Goal: Task Accomplishment & Management: Manage account settings

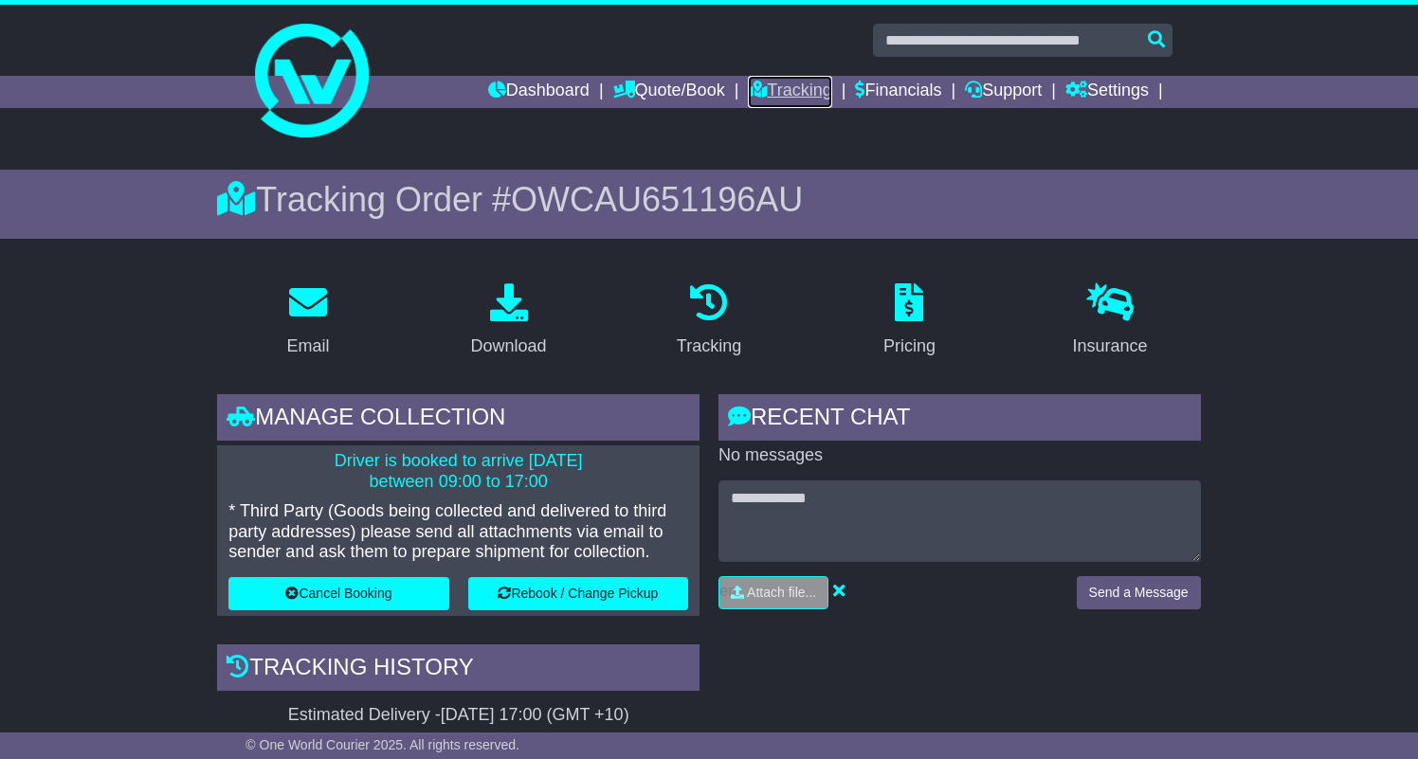
click at [797, 90] on link "Tracking" at bounding box center [789, 92] width 83 height 32
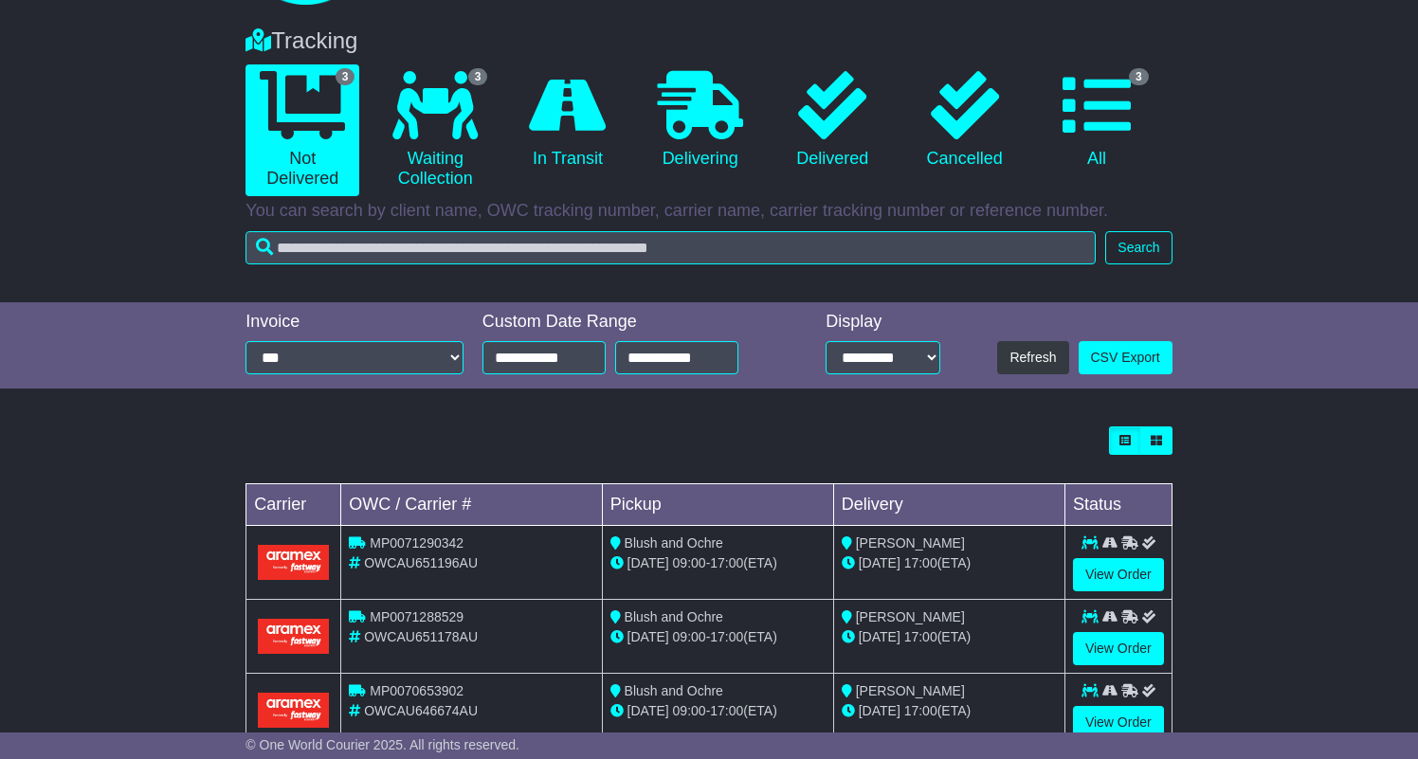
scroll to position [189, 0]
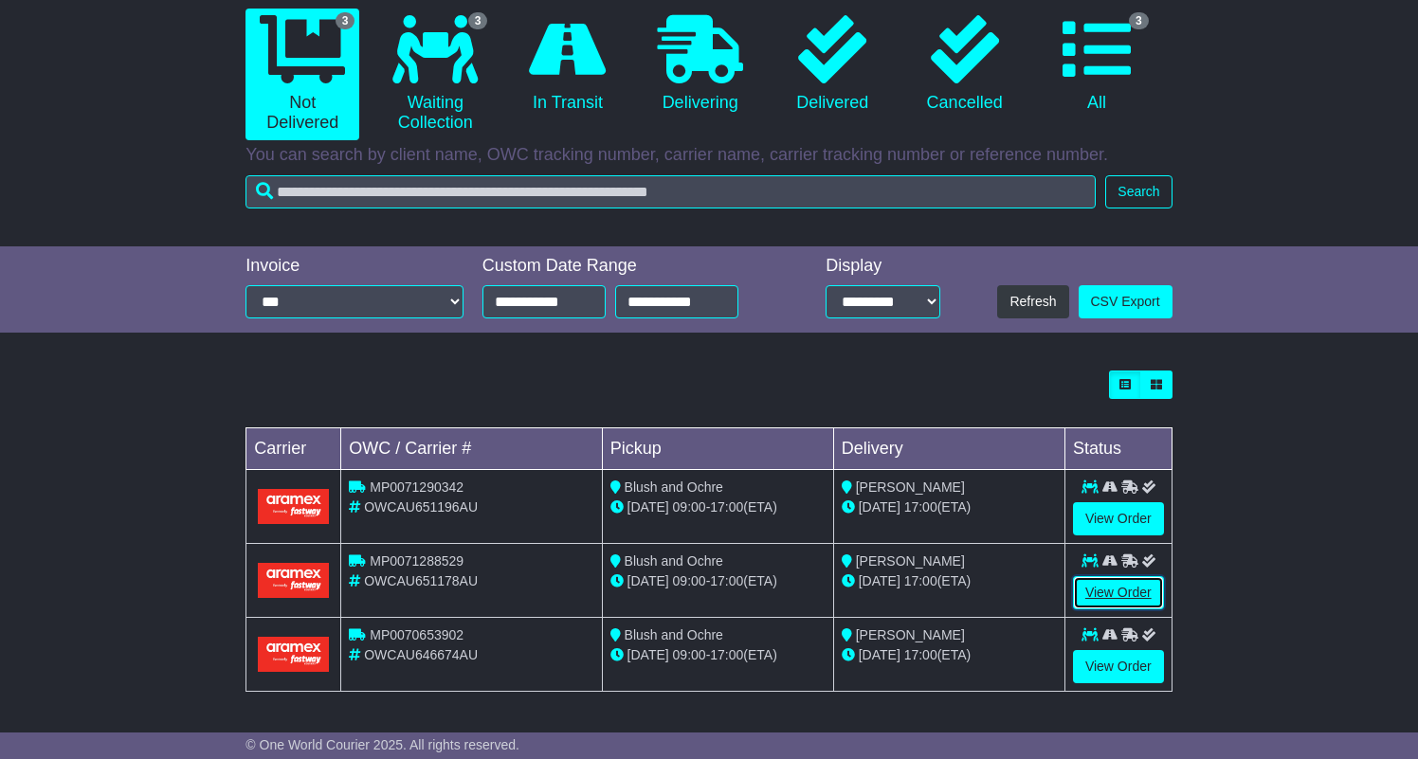
click at [1121, 591] on link "View Order" at bounding box center [1118, 592] width 91 height 33
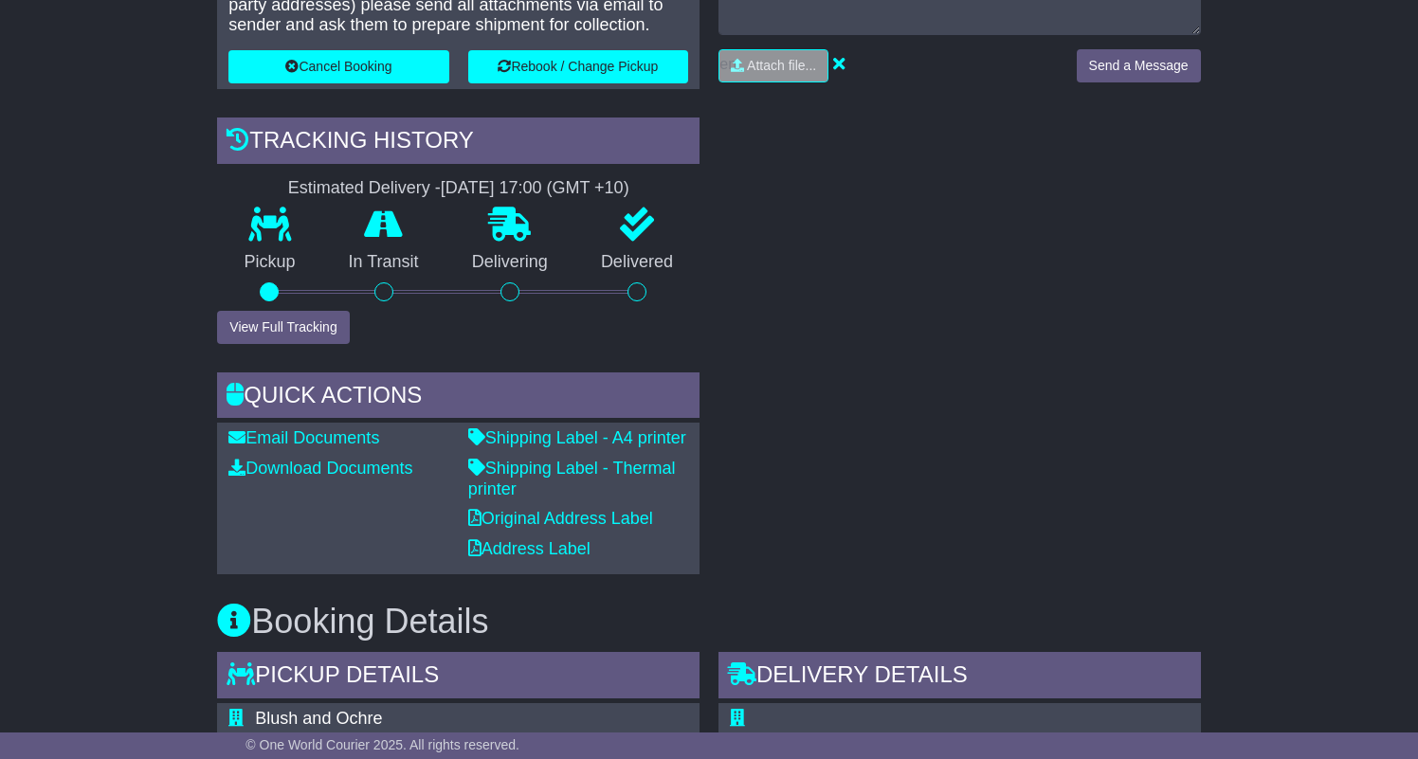
scroll to position [538, 0]
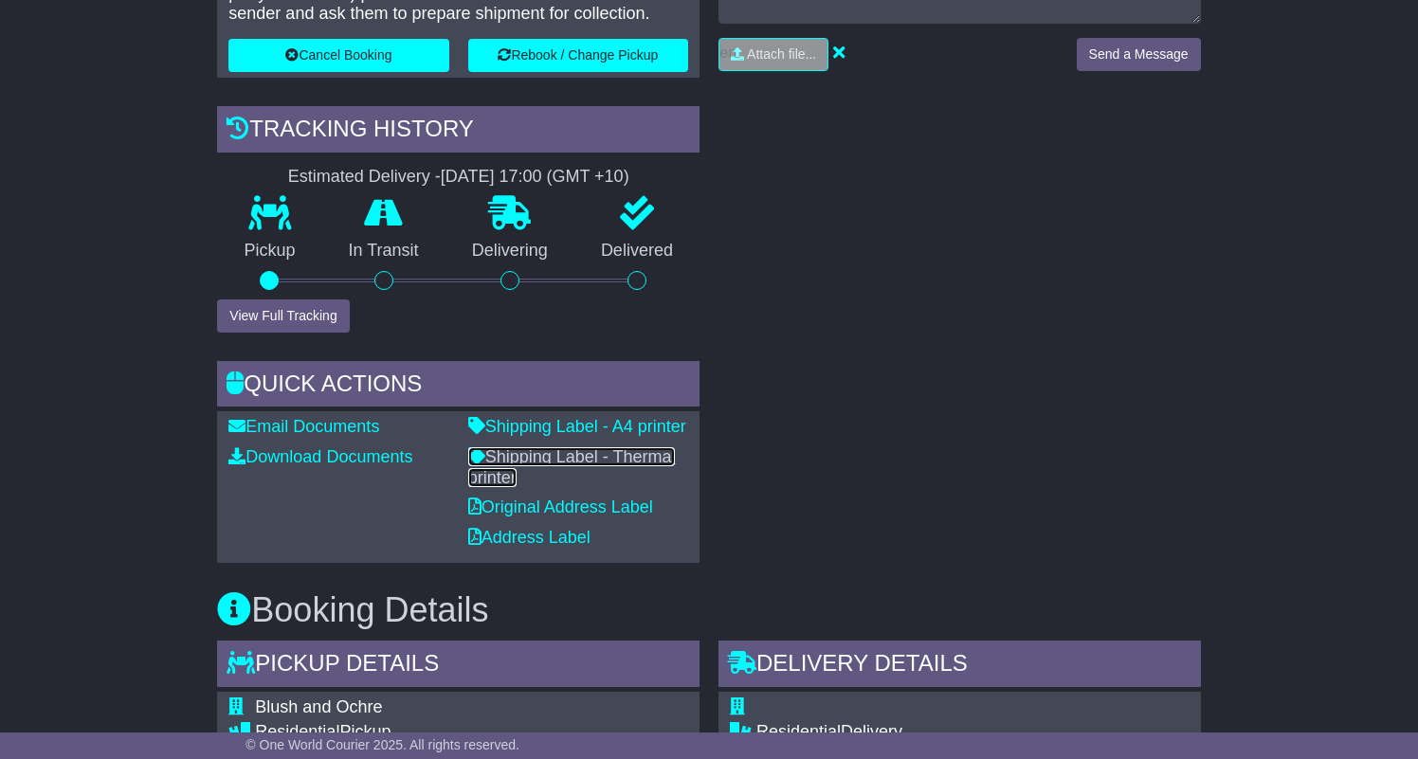
click at [534, 457] on link "Shipping Label - Thermal printer" at bounding box center [572, 467] width 208 height 40
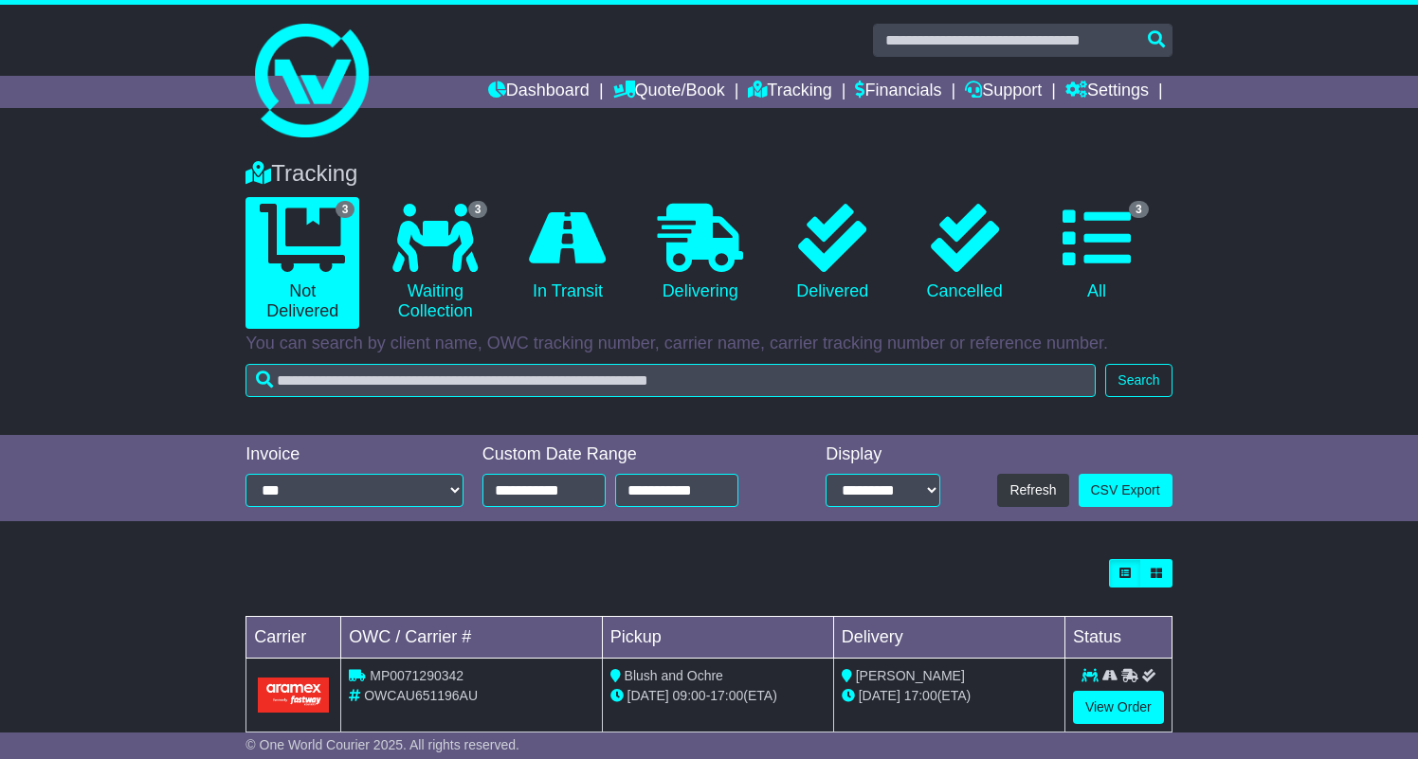
scroll to position [189, 0]
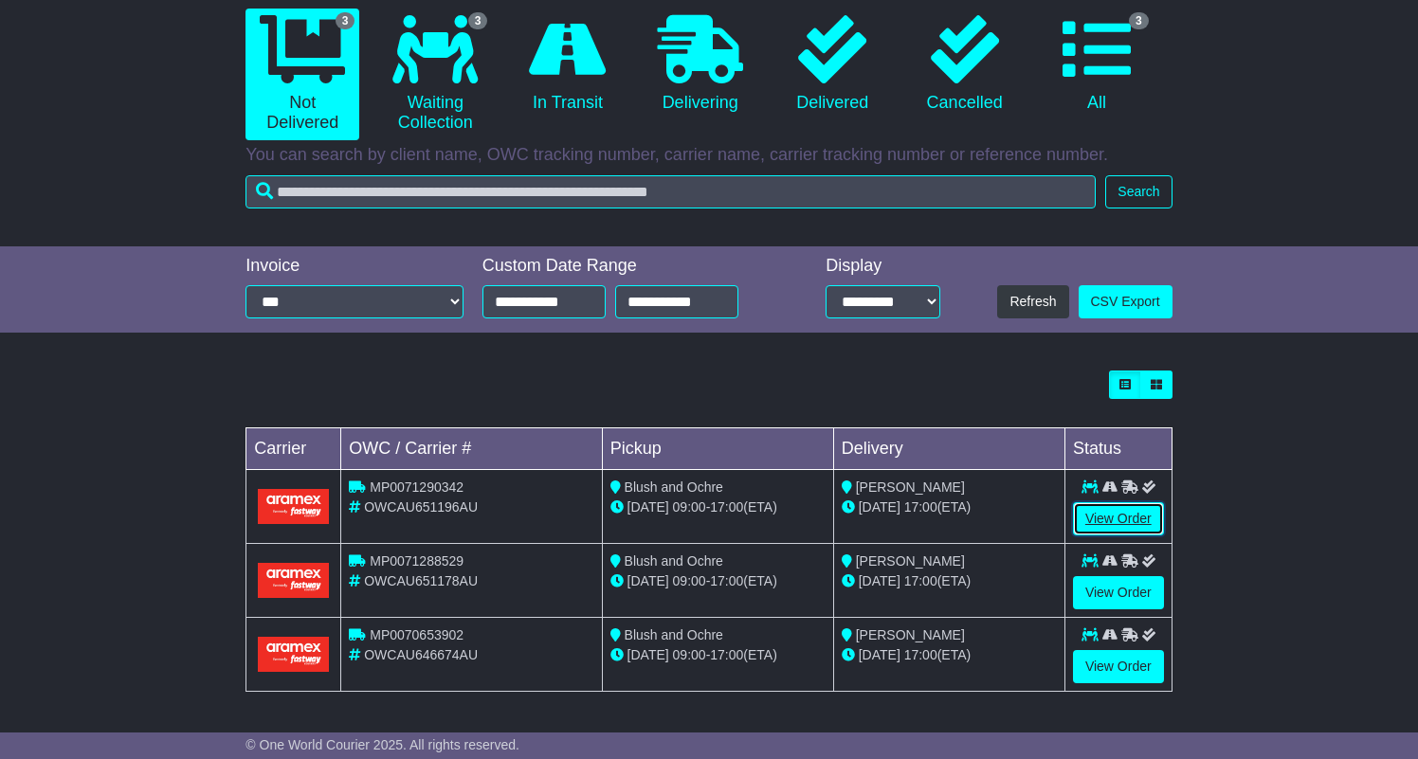
click at [1110, 513] on link "View Order" at bounding box center [1118, 518] width 91 height 33
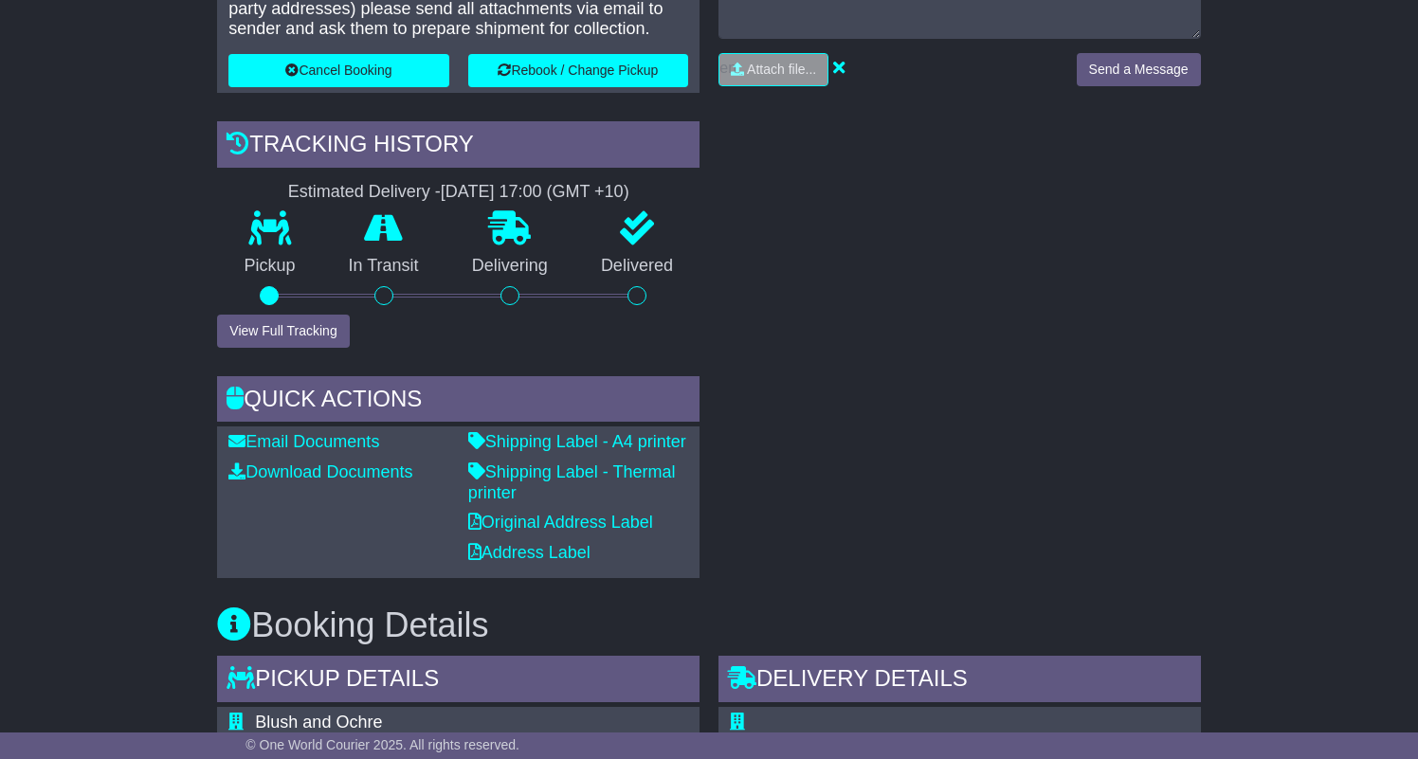
scroll to position [528, 0]
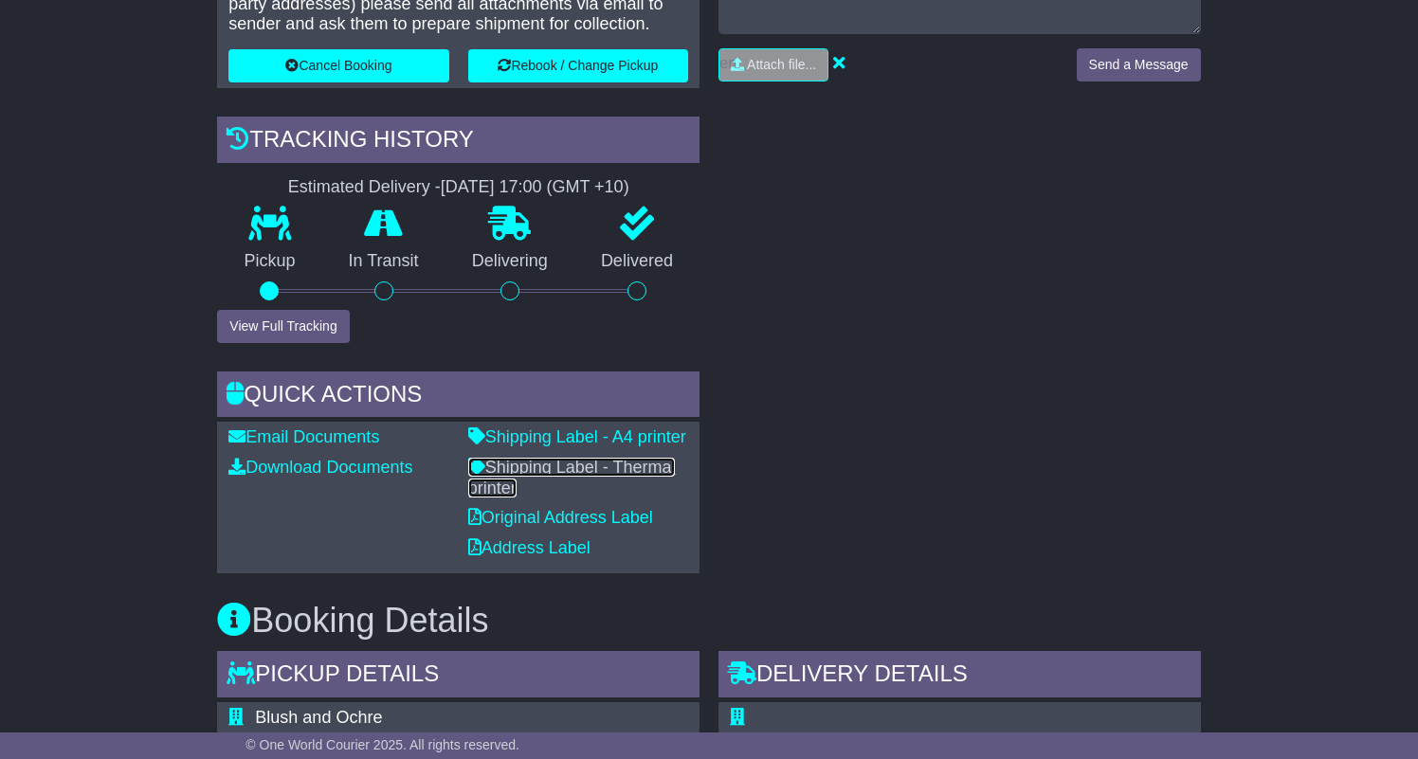
click at [521, 471] on link "Shipping Label - Thermal printer" at bounding box center [572, 478] width 208 height 40
